Goal: Transaction & Acquisition: Purchase product/service

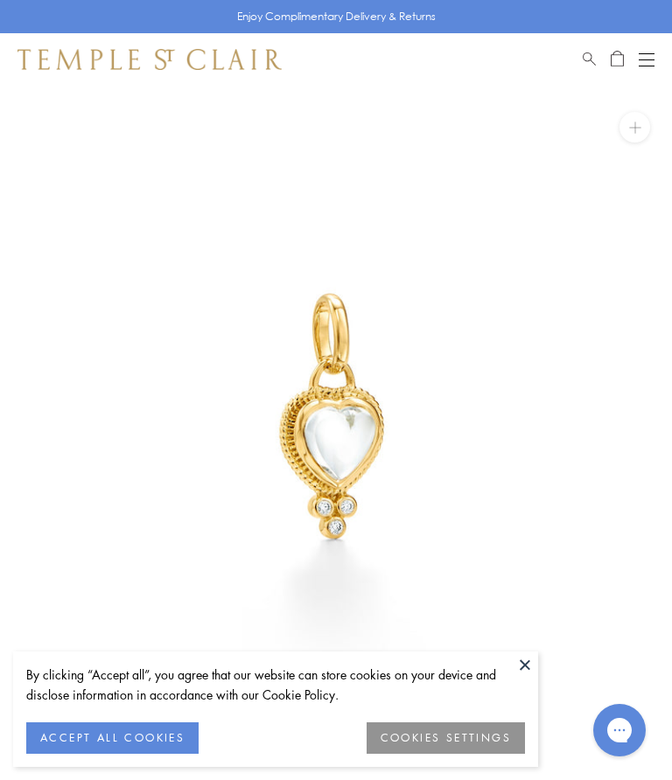
click at [97, 753] on button "ACCEPT ALL COOKIES" at bounding box center [112, 737] width 172 height 31
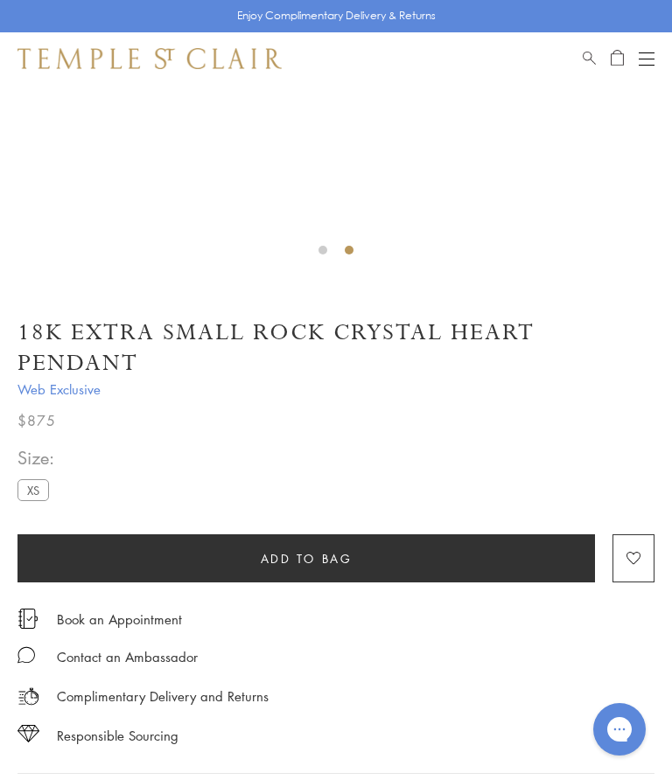
scroll to position [492, 0]
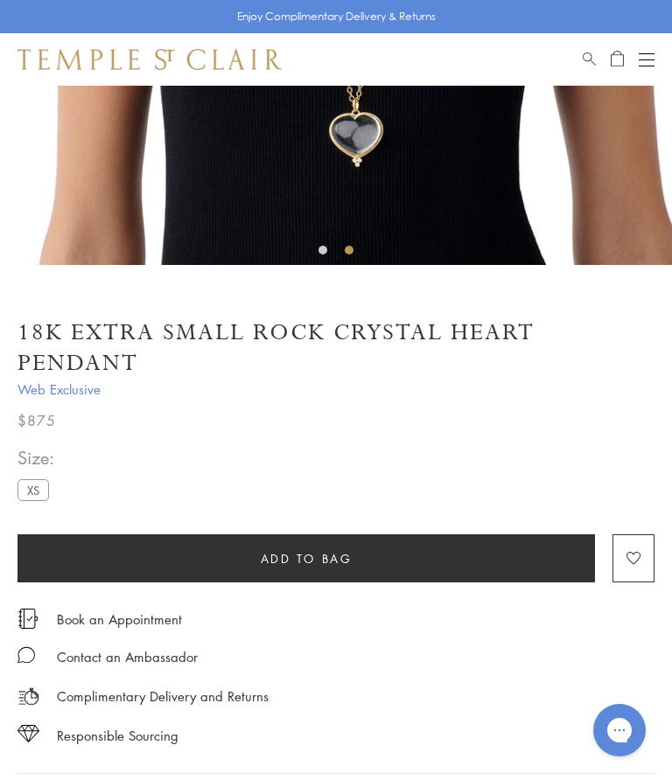
click at [38, 383] on span "Web Exclusive" at bounding box center [335, 390] width 637 height 22
click at [59, 392] on span "Web Exclusive" at bounding box center [335, 390] width 637 height 22
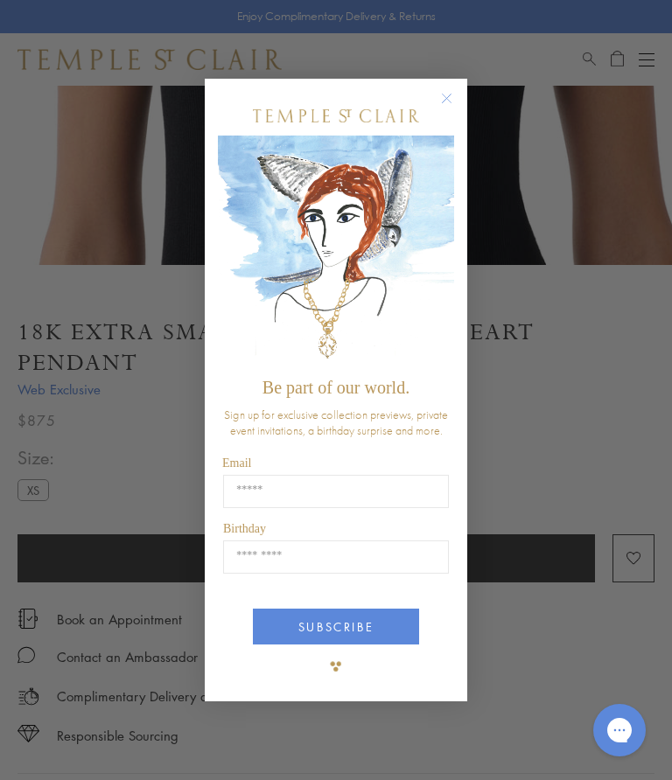
click at [449, 101] on circle "Close dialog" at bounding box center [446, 98] width 21 height 21
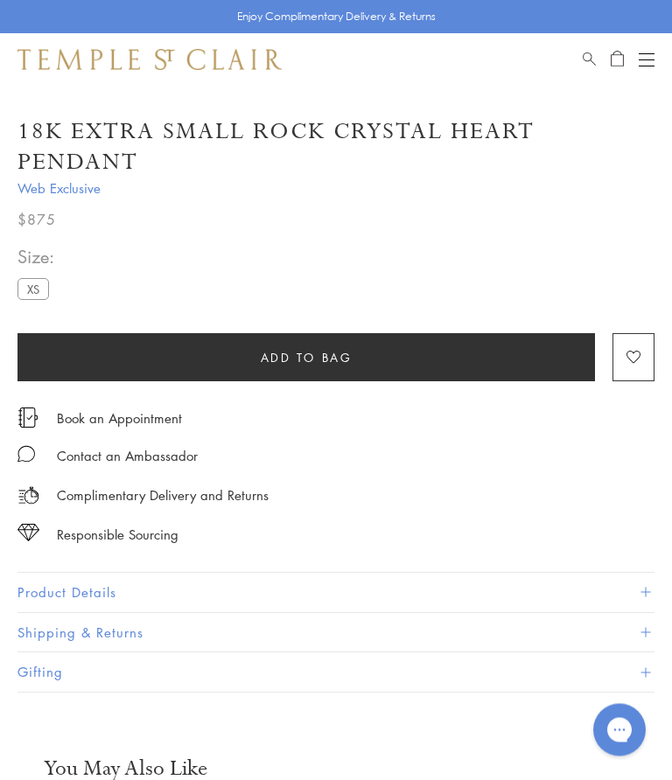
scroll to position [488, 0]
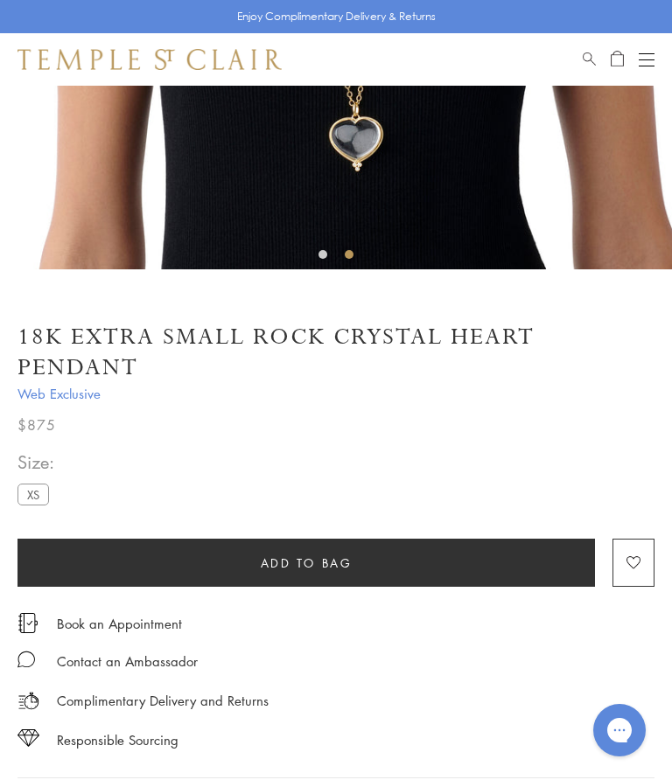
click at [73, 397] on span "Web Exclusive" at bounding box center [335, 394] width 637 height 22
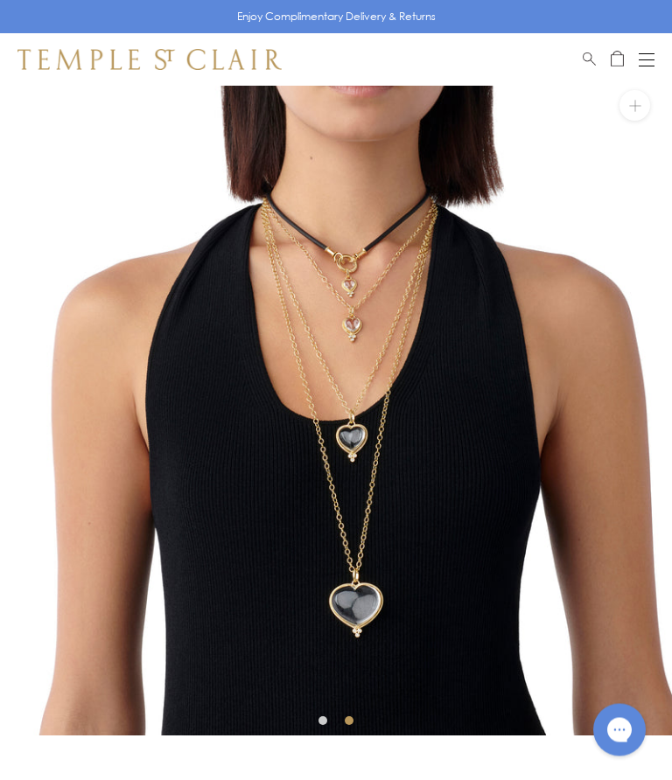
scroll to position [0, 0]
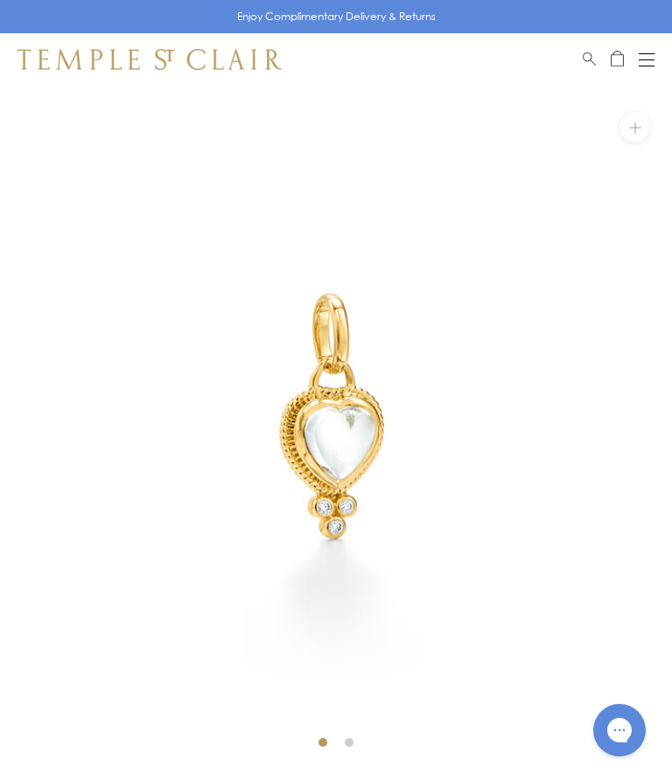
click at [636, 70] on div "Shop Shop Categories Amulets Pendants & Charms Lockets Chains & Leather Cords E…" at bounding box center [336, 59] width 672 height 52
click at [643, 66] on div "Open navigation" at bounding box center [646, 66] width 16 height 1
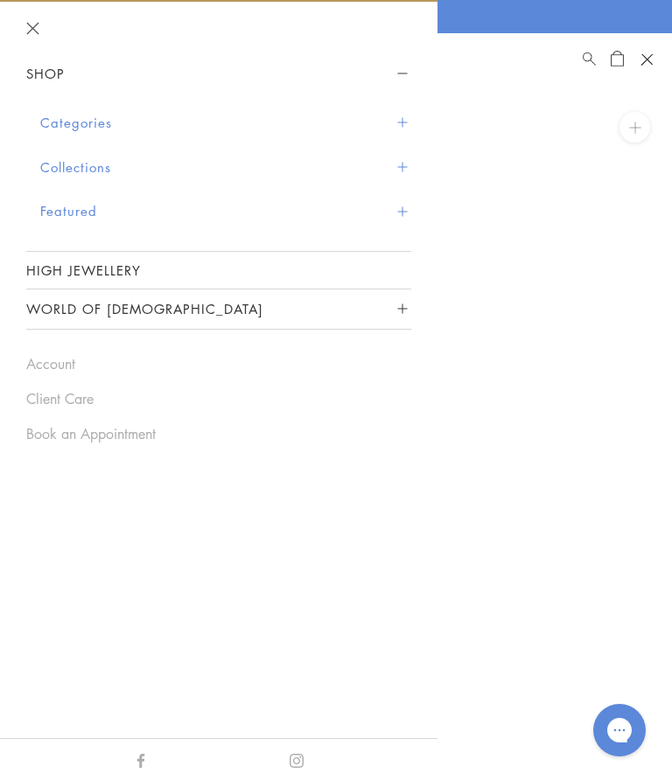
click at [401, 129] on button "Categories" at bounding box center [225, 123] width 371 height 45
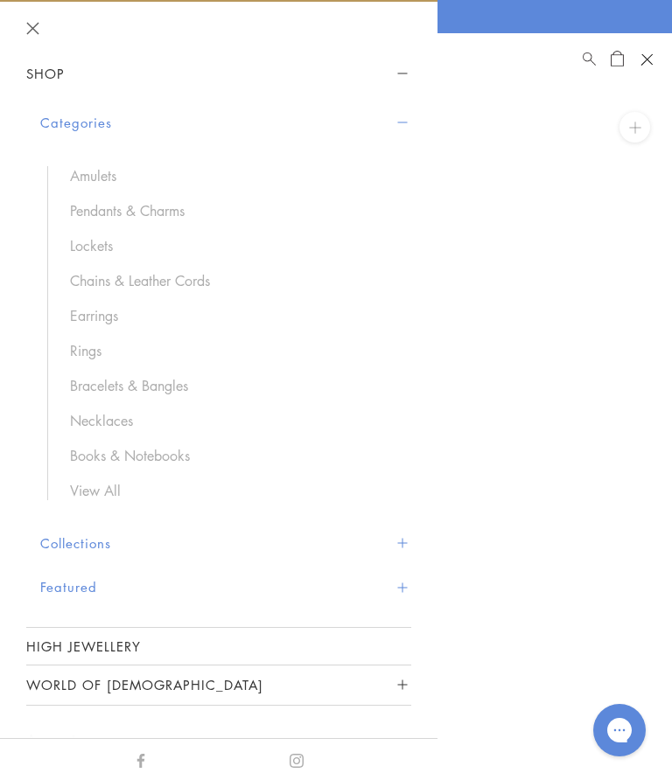
click at [394, 535] on button "Collections" at bounding box center [225, 543] width 371 height 45
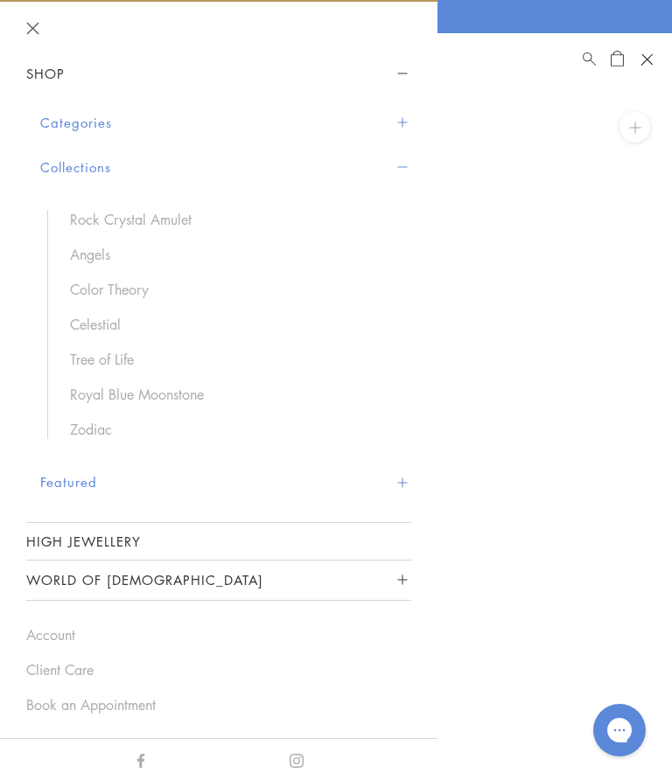
click at [405, 496] on button "Featured" at bounding box center [225, 482] width 371 height 45
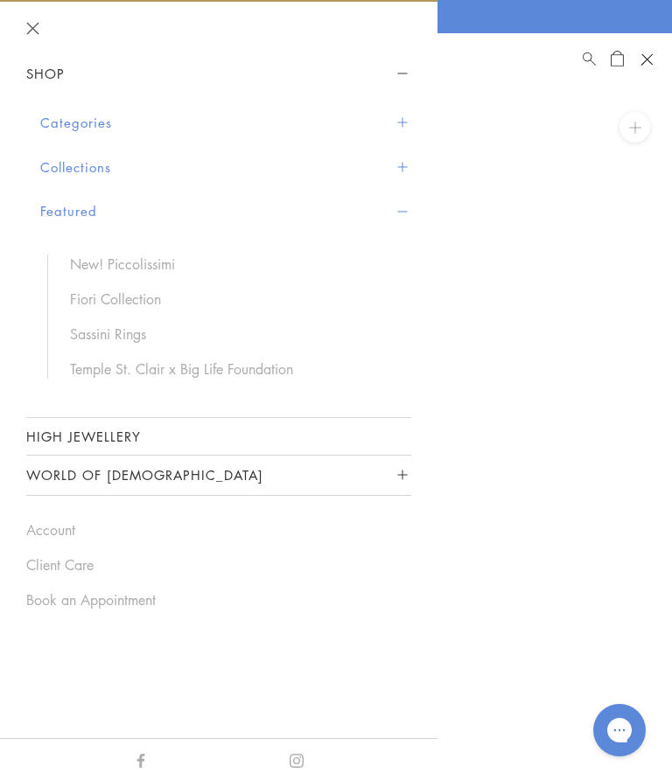
click at [66, 120] on button "Categories" at bounding box center [225, 123] width 371 height 45
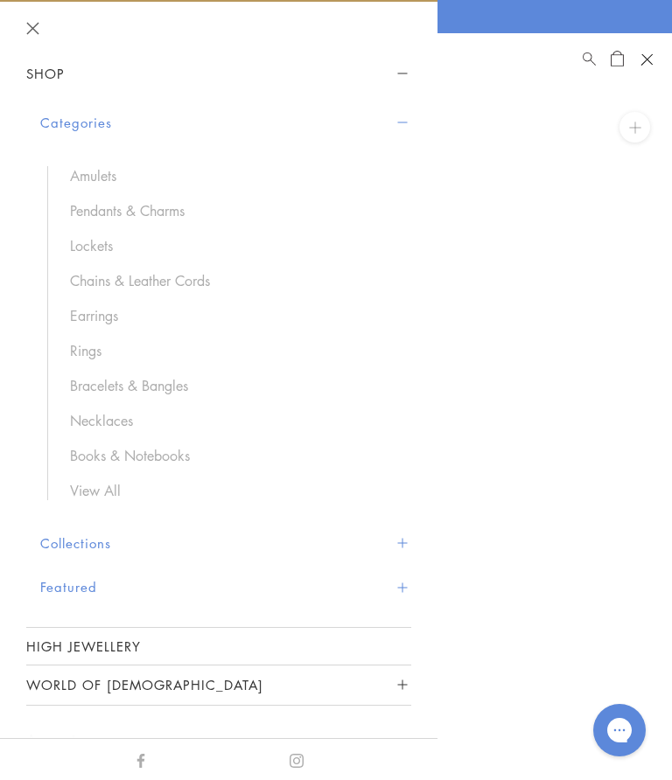
click at [585, 66] on link "Search" at bounding box center [588, 59] width 13 height 21
click at [589, 60] on span "Search" at bounding box center [588, 56] width 13 height 15
click at [595, 52] on span "Search" at bounding box center [588, 56] width 13 height 15
click at [30, 40] on header at bounding box center [218, 28] width 437 height 52
click at [31, 33] on button "Close navigation" at bounding box center [32, 28] width 13 height 13
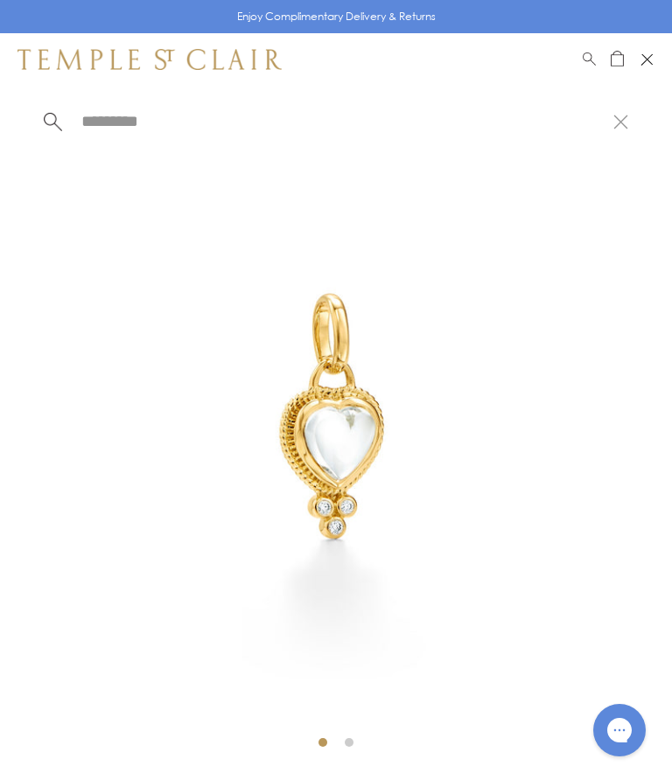
click at [585, 59] on span "Search" at bounding box center [588, 56] width 13 height 15
click at [592, 55] on span "Search" at bounding box center [588, 56] width 13 height 15
click at [91, 131] on input "search" at bounding box center [346, 121] width 533 height 20
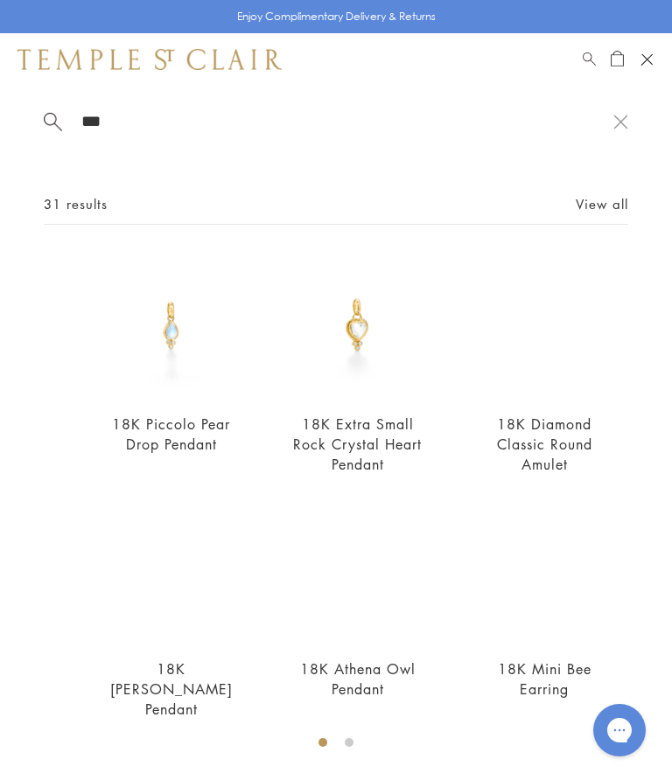
type input "***"
click at [615, 301] on img at bounding box center [544, 325] width 143 height 143
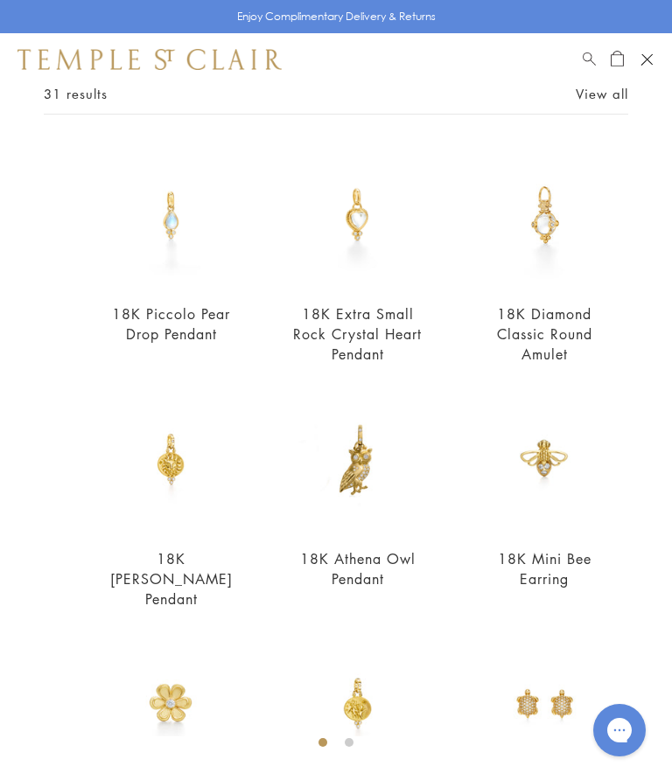
scroll to position [10, 0]
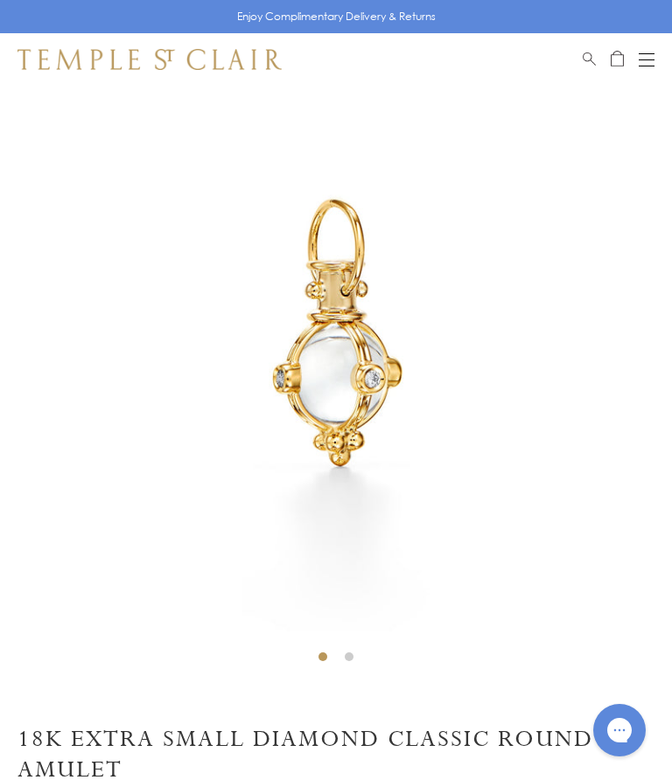
scroll to position [86, 0]
click at [626, 410] on img at bounding box center [336, 336] width 672 height 672
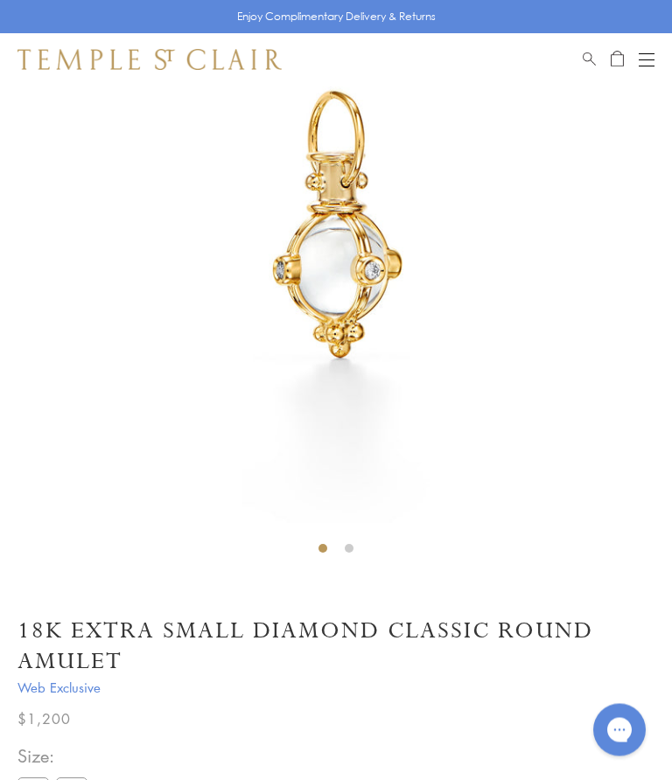
scroll to position [194, 0]
